Goal: Information Seeking & Learning: Learn about a topic

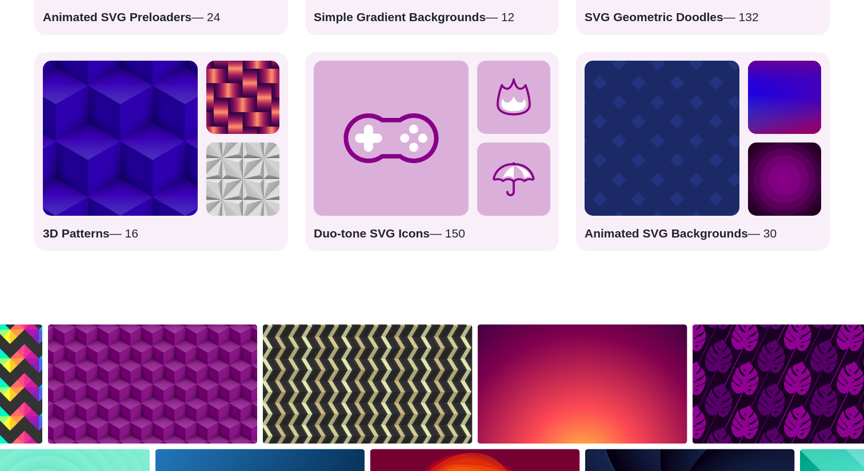
scroll to position [1974, 0]
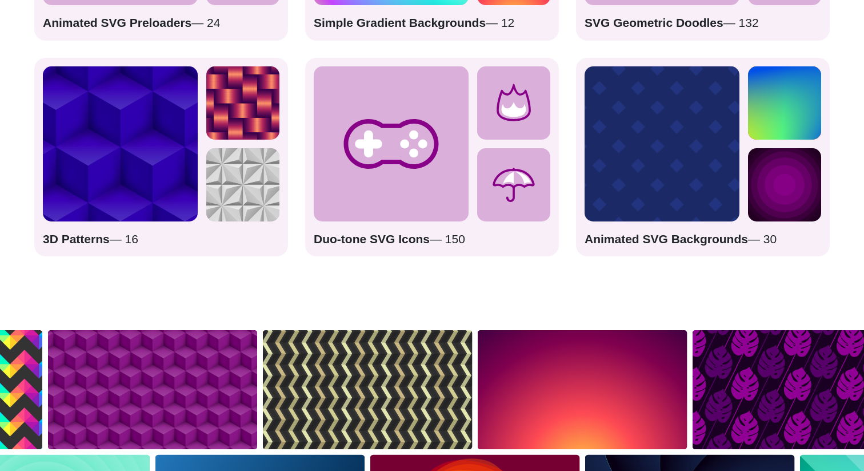
click at [394, 163] on icon at bounding box center [391, 144] width 95 height 50
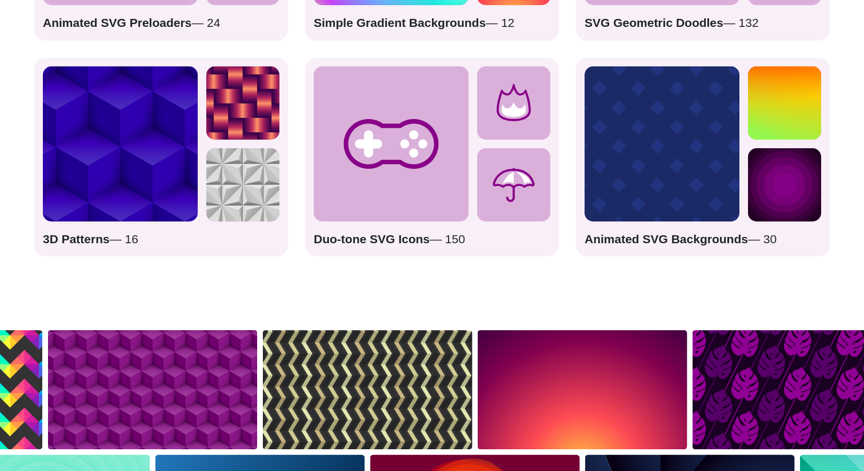
click at [369, 238] on strong "Duo-tone SVG Icons" at bounding box center [372, 238] width 116 height 13
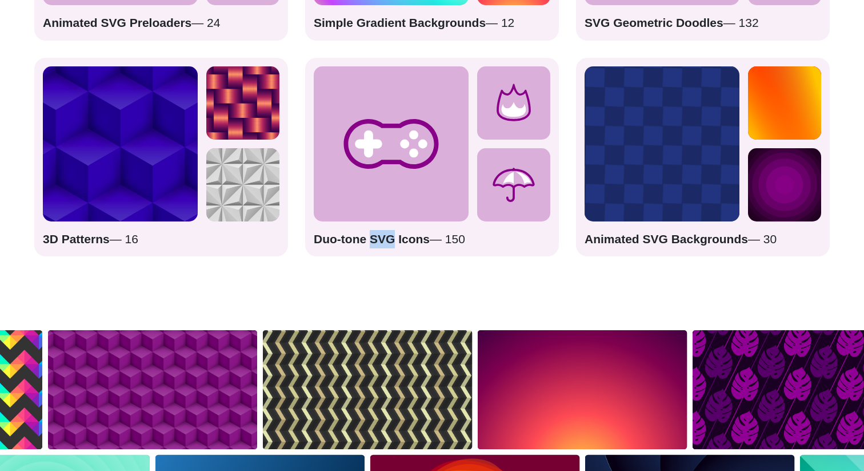
click at [369, 238] on strong "Duo-tone SVG Icons" at bounding box center [372, 238] width 116 height 13
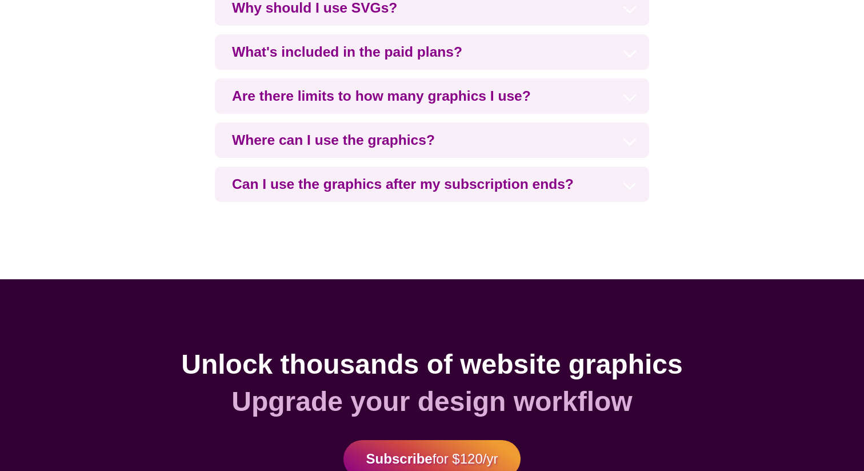
scroll to position [2740, 0]
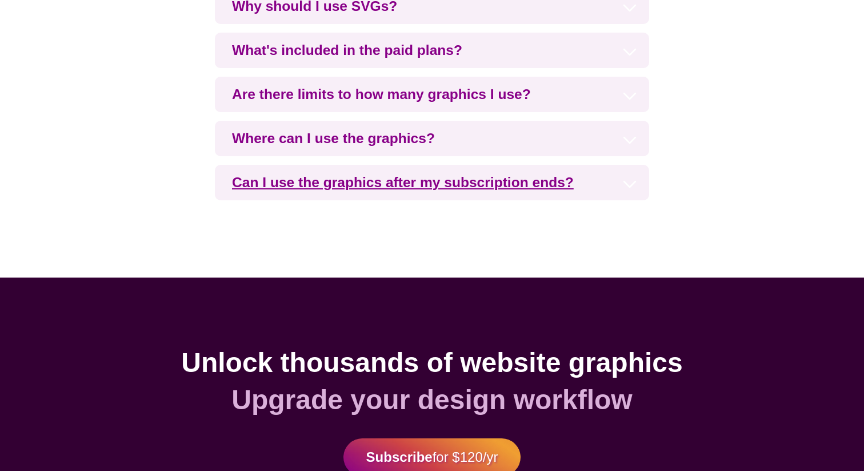
click at [377, 185] on h3 "Can I use the graphics after my subscription ends?" at bounding box center [432, 182] width 434 height 35
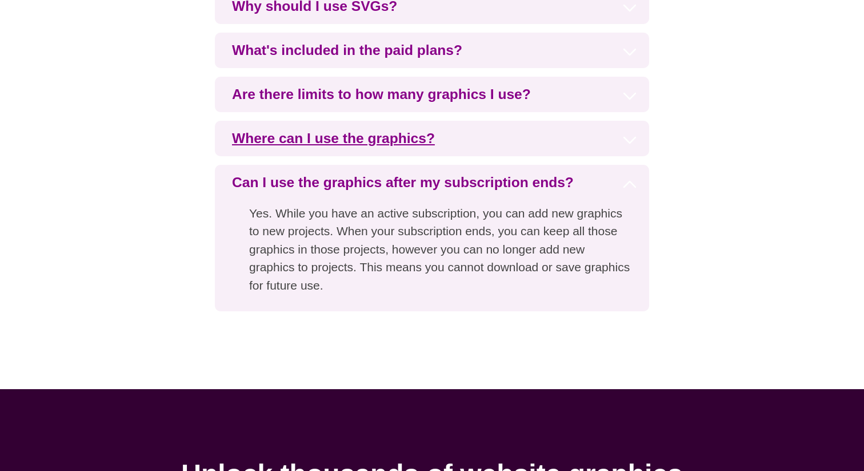
click at [377, 145] on h3 "Where can I use the graphics?" at bounding box center [432, 138] width 434 height 35
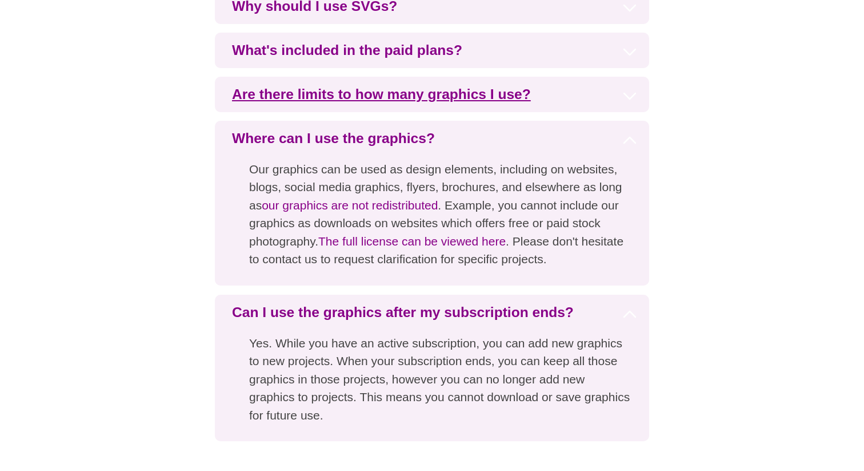
click at [380, 99] on h3 "Are there limits to how many graphics I use?" at bounding box center [432, 94] width 434 height 35
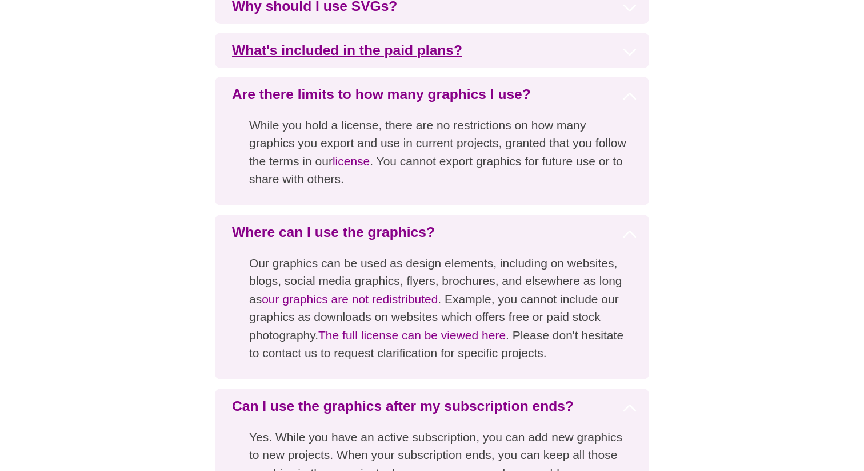
click at [382, 53] on h3 "What's included in the paid plans?" at bounding box center [432, 50] width 434 height 35
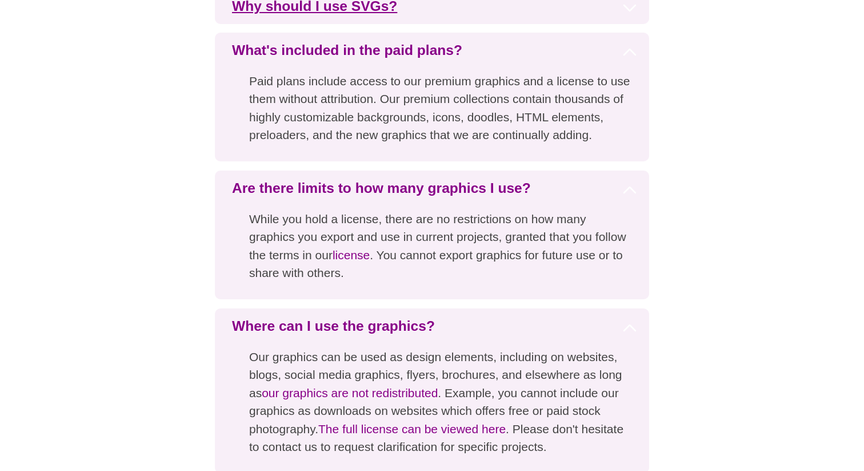
click at [366, 11] on h3 "Why should I use SVGs?" at bounding box center [432, 6] width 434 height 35
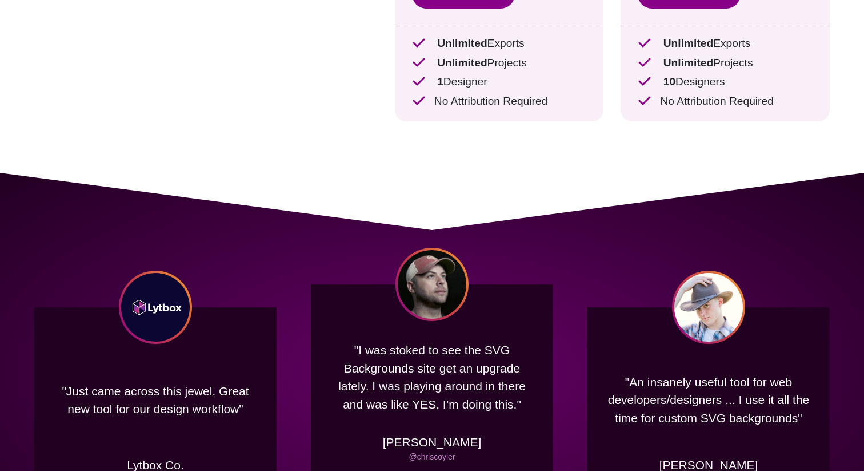
scroll to position [0, 0]
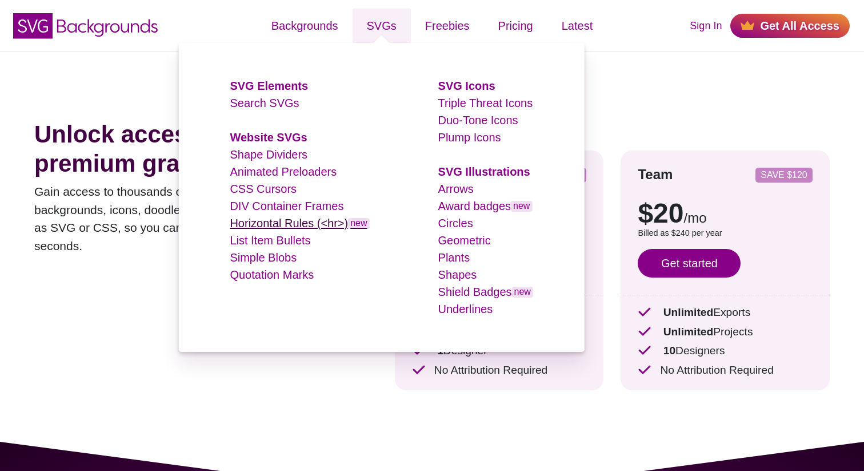
click at [280, 225] on link "Horizontal Rules (<hr>) new" at bounding box center [299, 223] width 139 height 13
